Goal: Obtain resource: Obtain resource

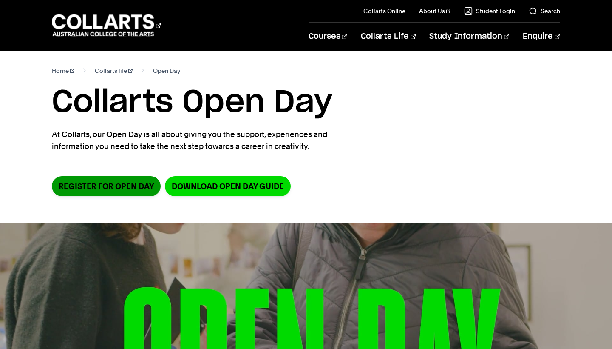
click at [111, 181] on link "Register for Open Day" at bounding box center [106, 186] width 109 height 20
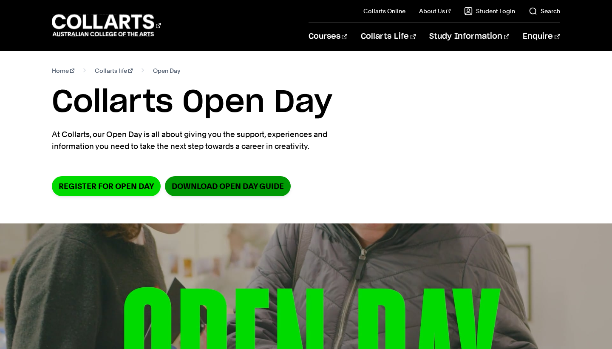
click at [249, 187] on link "DOWNLOAD OPEN DAY GUIDE" at bounding box center [228, 186] width 126 height 20
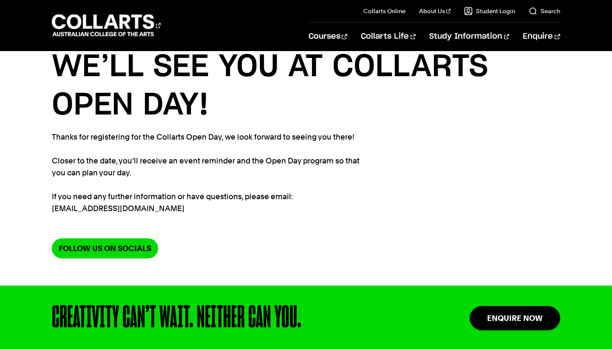
scroll to position [23, 0]
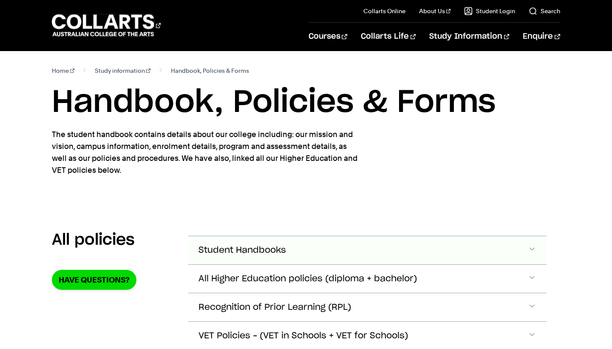
drag, startPoint x: 0, startPoint y: 0, endPoint x: 277, endPoint y: 103, distance: 295.6
click at [277, 245] on span "Student Handbooks" at bounding box center [243, 250] width 88 height 10
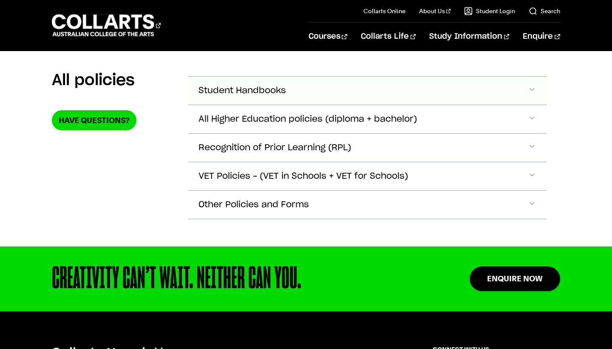
scroll to position [159, 0]
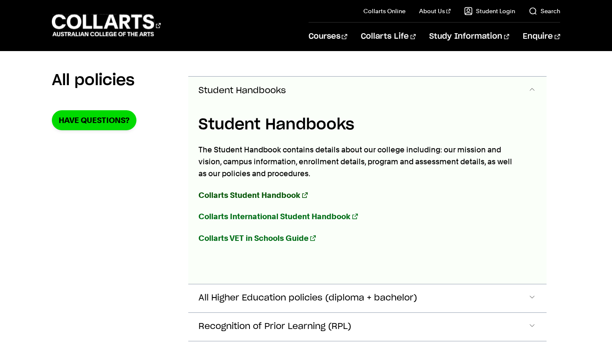
click at [275, 195] on strong "Collarts Student Handbook" at bounding box center [250, 194] width 102 height 9
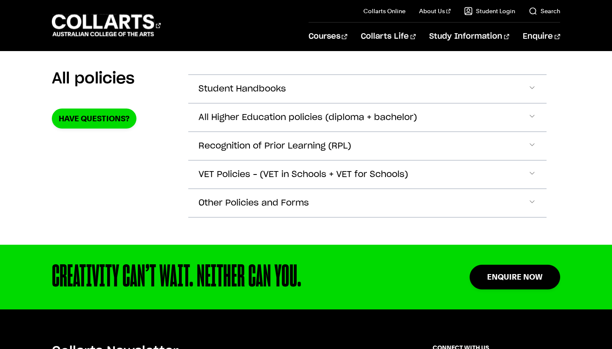
scroll to position [164, 0]
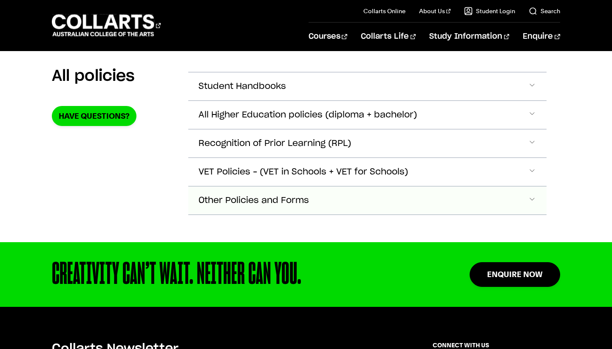
click at [286, 91] on span "Other Policies and Forms" at bounding box center [243, 87] width 88 height 10
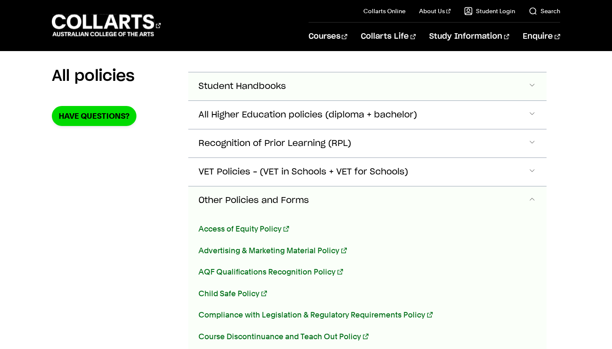
scroll to position [176, 0]
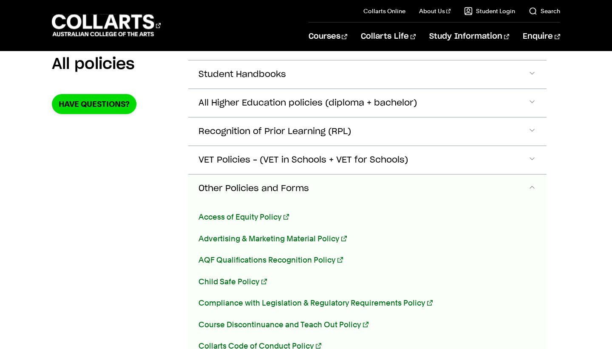
click at [303, 188] on span "Other Policies and Forms" at bounding box center [254, 189] width 111 height 10
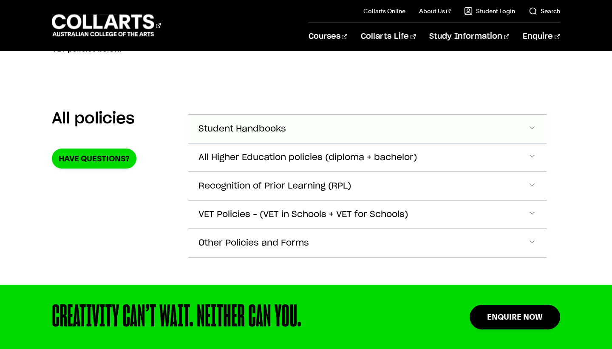
click at [275, 137] on button "Student Handbooks" at bounding box center [367, 129] width 358 height 28
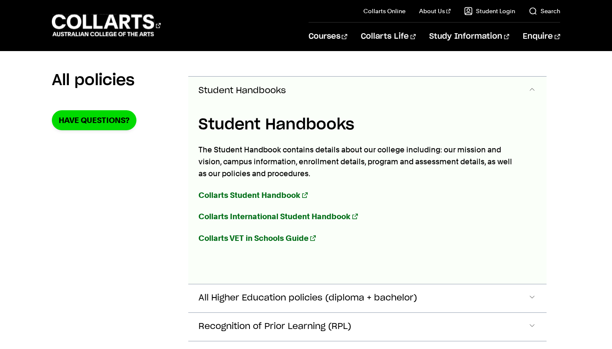
click at [282, 99] on button "Student Handbooks" at bounding box center [367, 91] width 358 height 28
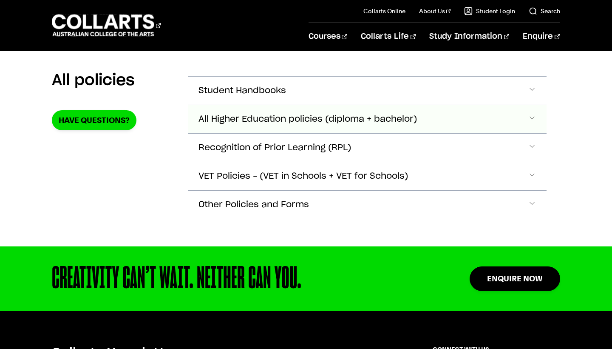
click at [286, 96] on span "All Higher Education policies (diploma + bachelor)" at bounding box center [243, 91] width 88 height 10
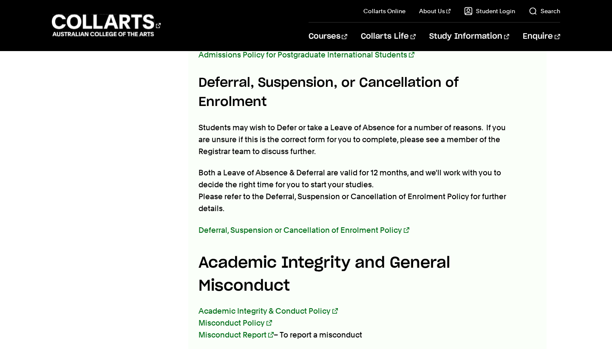
scroll to position [716, 0]
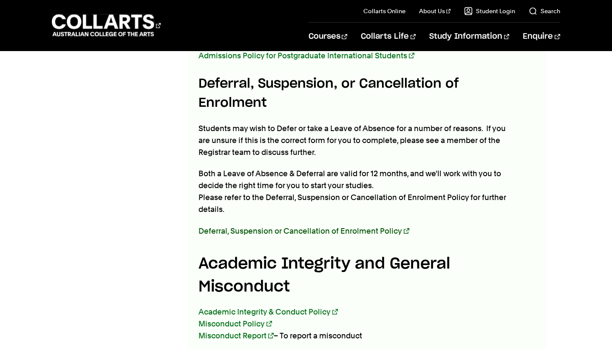
click at [312, 226] on link "Deferral, Suspension or Cancellation of Enrolment Policy" at bounding box center [304, 230] width 210 height 9
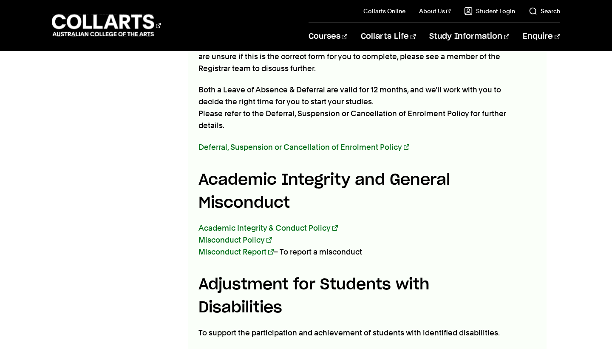
scroll to position [816, 0]
